Goal: Information Seeking & Learning: Check status

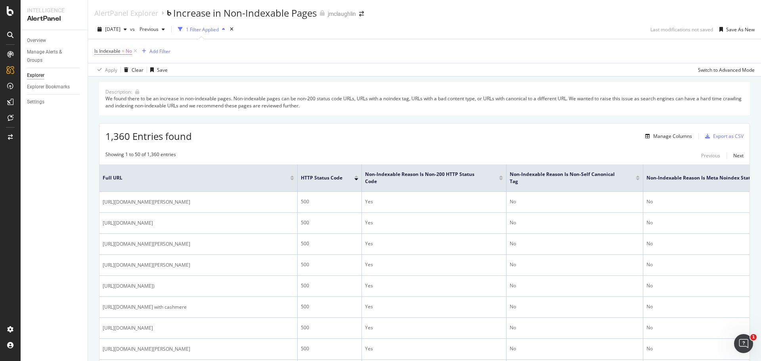
click at [42, 236] on div "Overview Manage Alerts & Groups Explorer Explorer Bookmarks Settings" at bounding box center [54, 195] width 67 height 331
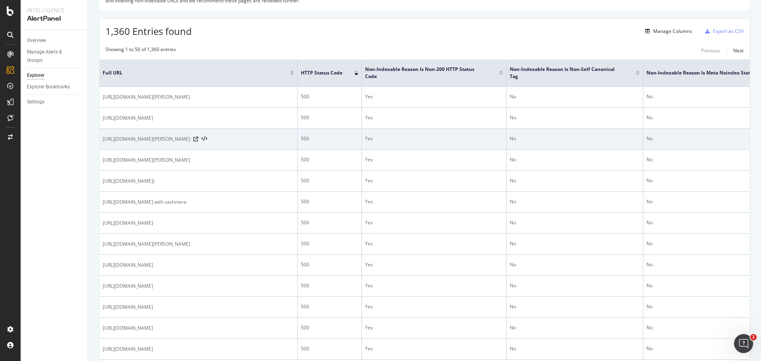
scroll to position [119, 0]
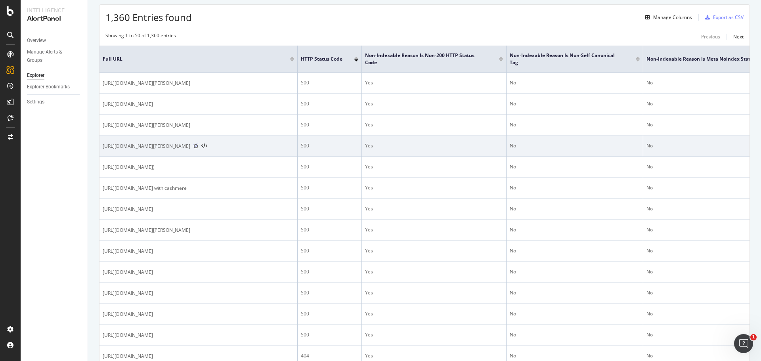
click at [198, 149] on icon at bounding box center [195, 146] width 5 height 5
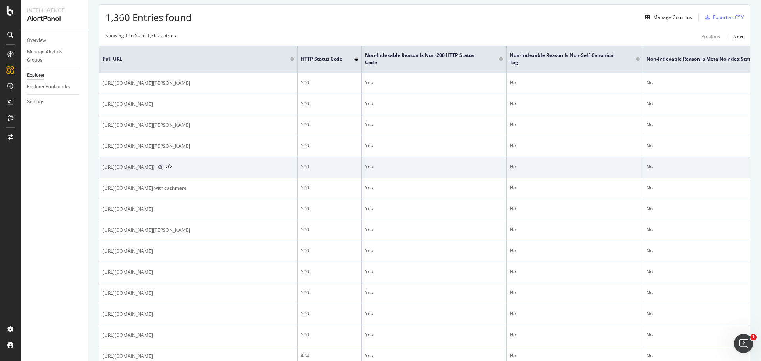
click at [162, 170] on icon at bounding box center [160, 167] width 5 height 5
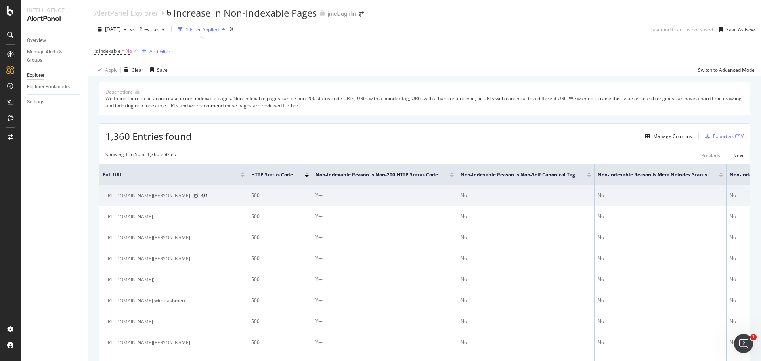
click at [198, 198] on icon at bounding box center [195, 195] width 5 height 5
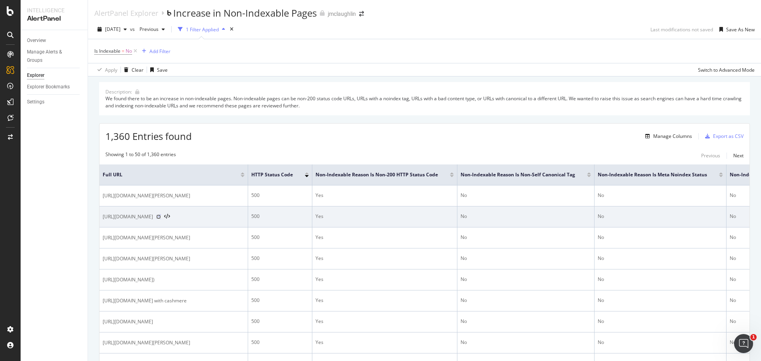
click at [161, 219] on icon at bounding box center [158, 216] width 5 height 5
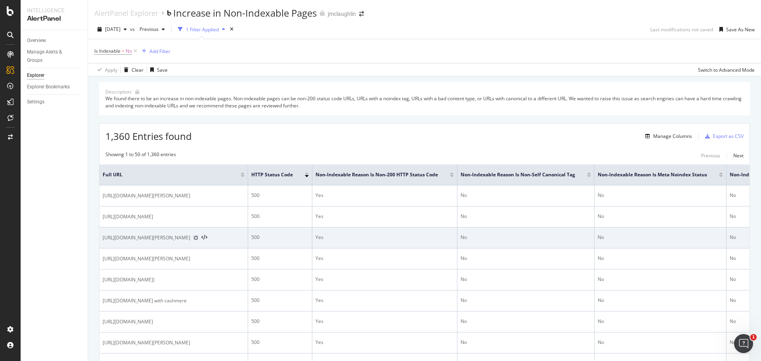
click at [198, 240] on icon at bounding box center [195, 237] width 5 height 5
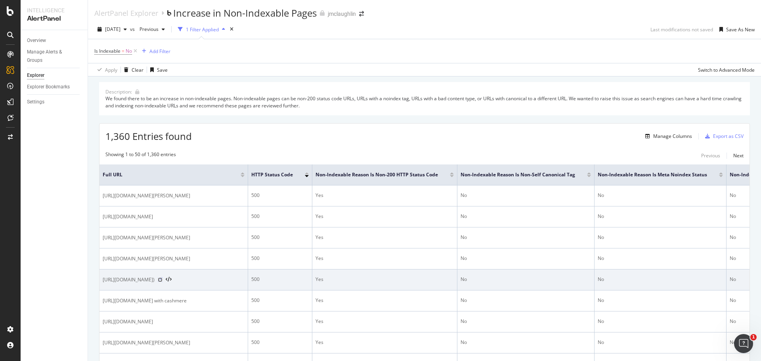
click at [162, 282] on icon at bounding box center [160, 279] width 5 height 5
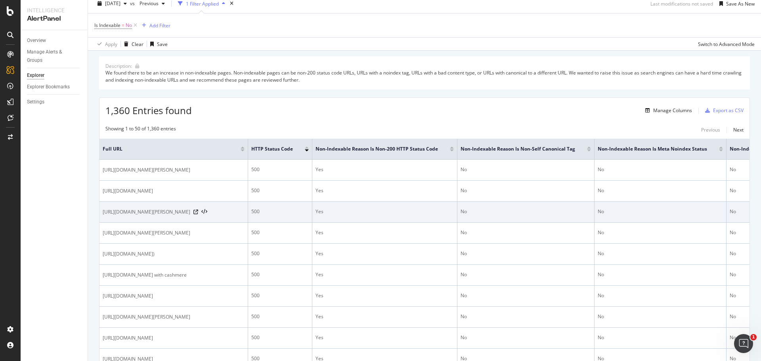
scroll to position [40, 0]
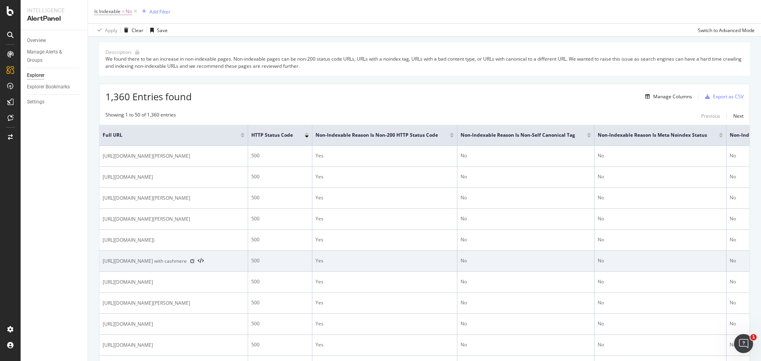
click at [195, 263] on icon at bounding box center [192, 261] width 5 height 5
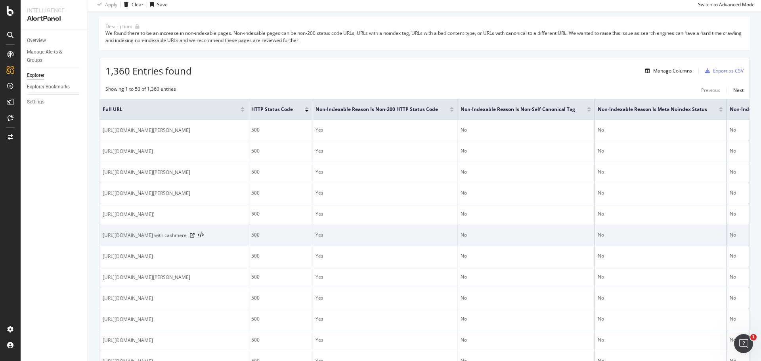
scroll to position [79, 0]
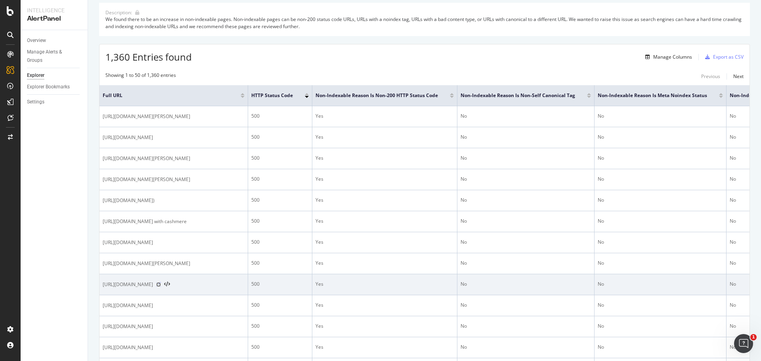
click at [161, 287] on icon at bounding box center [158, 284] width 5 height 5
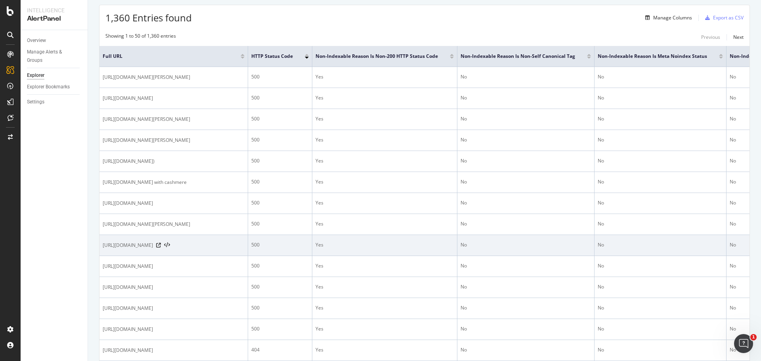
scroll to position [119, 0]
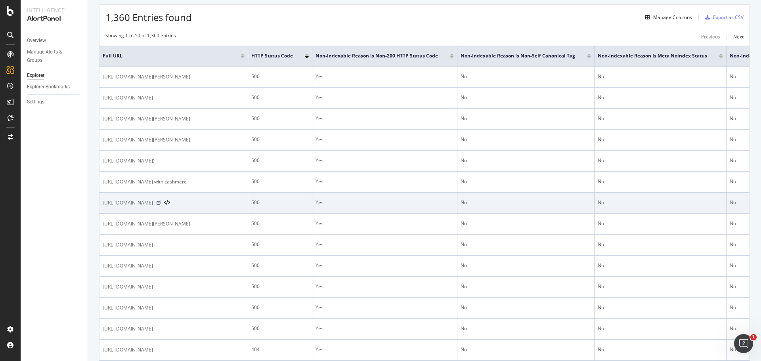
click at [161, 205] on icon at bounding box center [158, 202] width 5 height 5
drag, startPoint x: 219, startPoint y: 226, endPoint x: 100, endPoint y: 223, distance: 119.3
click at [100, 214] on td "[URL][DOMAIN_NAME]" at bounding box center [173, 203] width 149 height 21
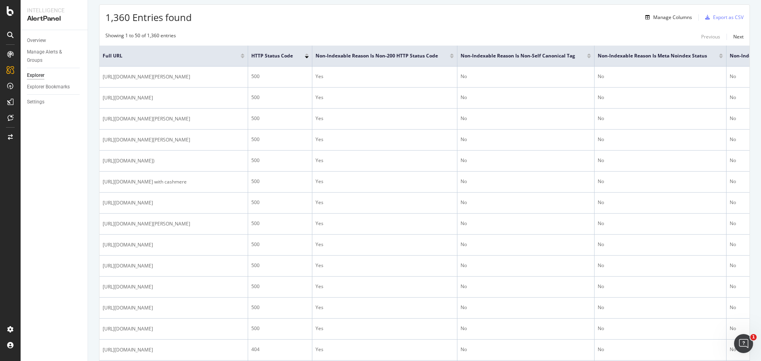
copy span "[URL][DOMAIN_NAME]"
